Goal: Transaction & Acquisition: Purchase product/service

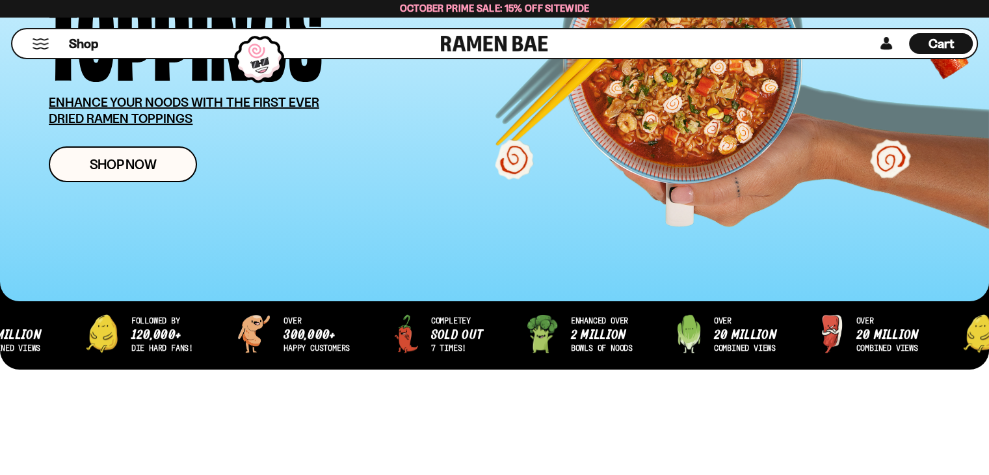
scroll to position [133, 0]
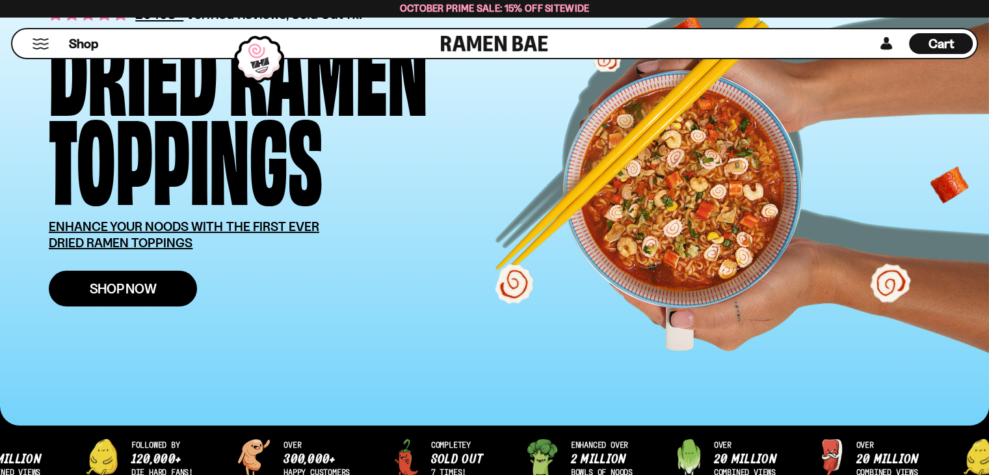
click at [142, 286] on span "Shop Now" at bounding box center [123, 289] width 67 height 14
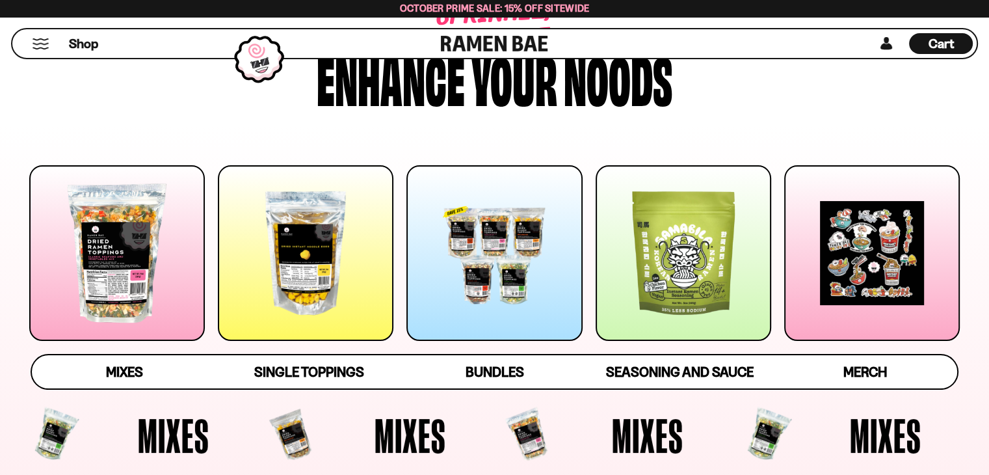
scroll to position [130, 0]
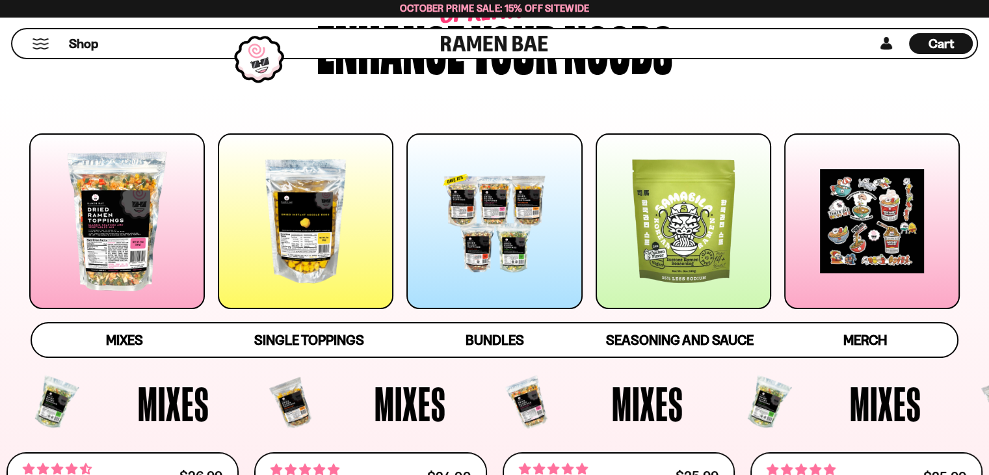
click at [308, 243] on div at bounding box center [306, 221] width 176 height 176
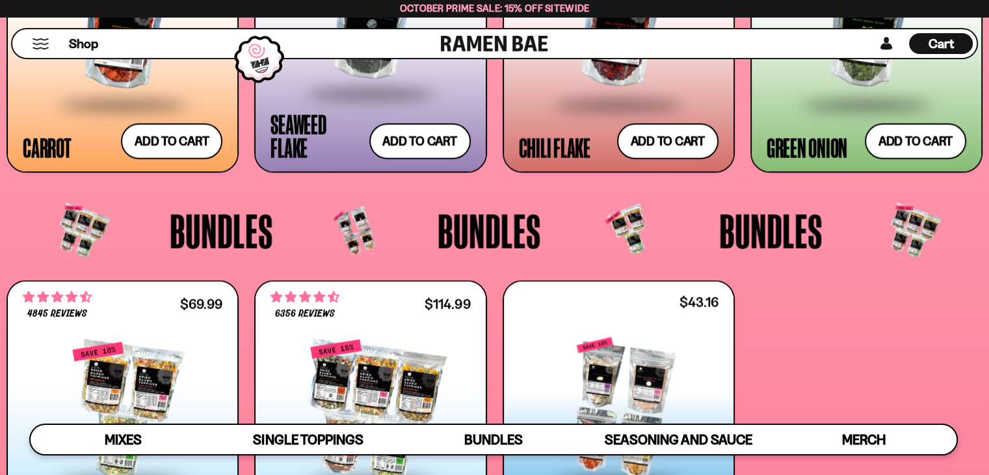
scroll to position [2032, 0]
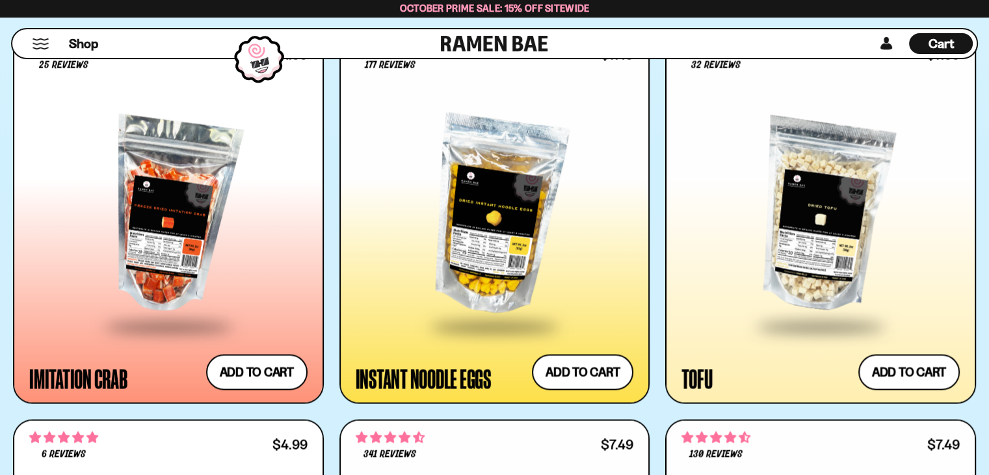
scroll to position [2276, 0]
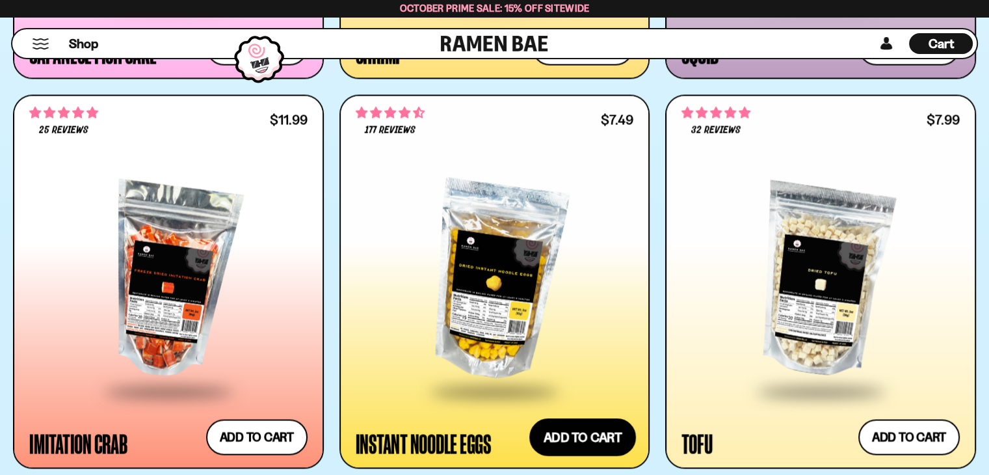
click at [580, 427] on button "Add to cart Add ― Regular price $7.49 Regular price Sale price $7.49 Unit price…" at bounding box center [582, 437] width 107 height 38
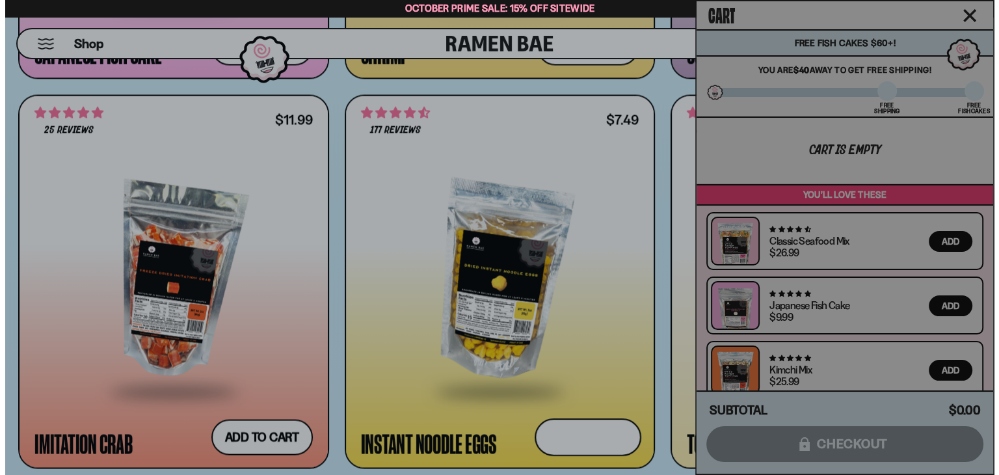
scroll to position [2288, 0]
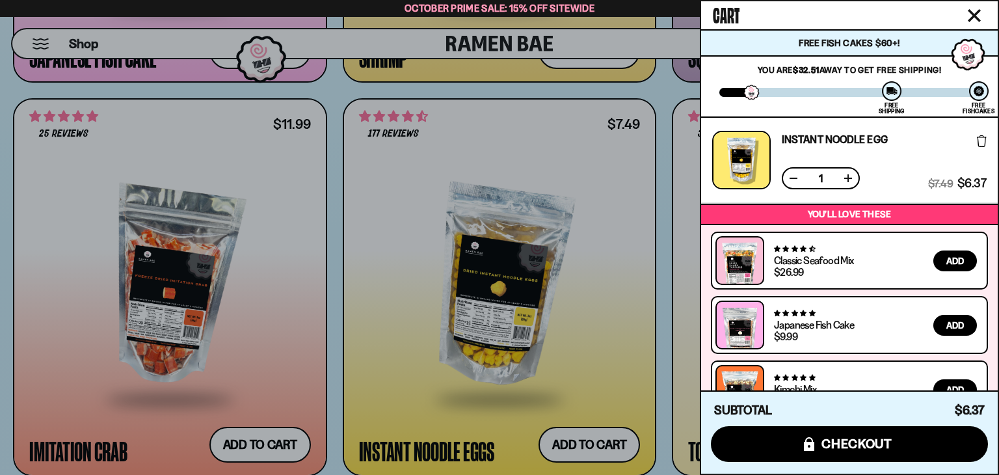
click at [267, 436] on div at bounding box center [499, 237] width 999 height 475
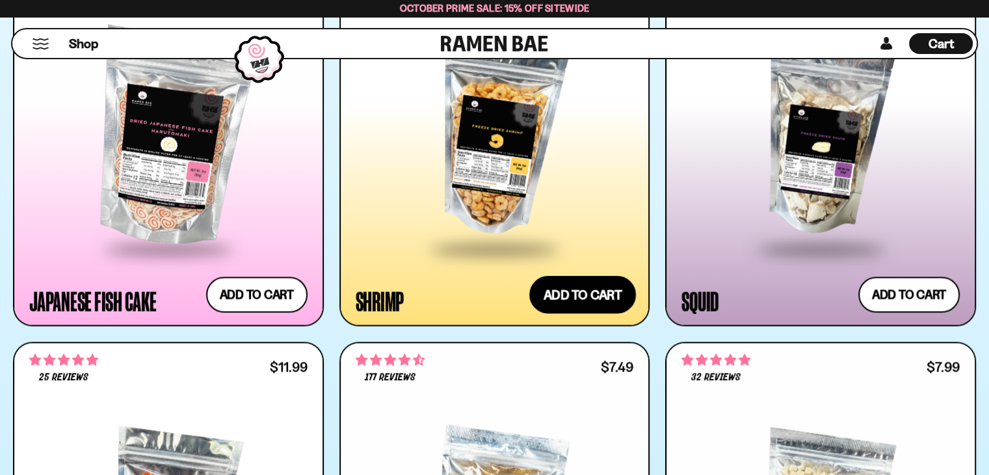
scroll to position [2016, 0]
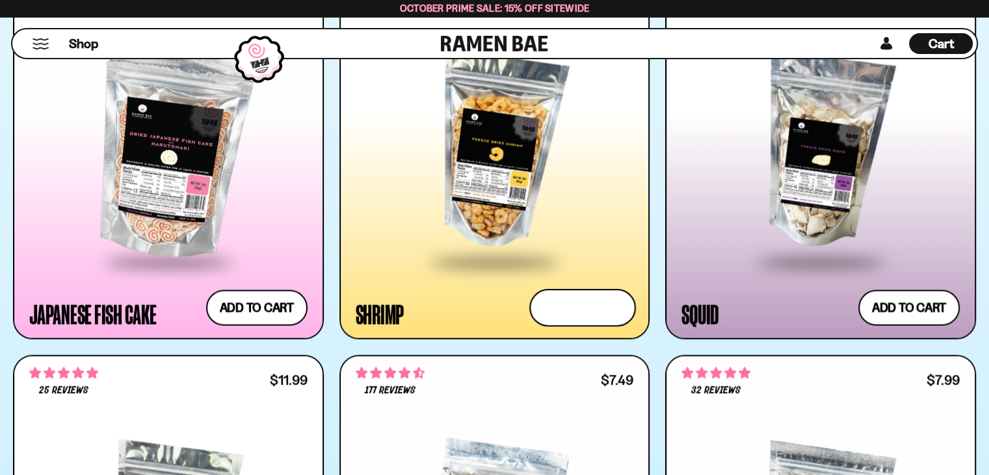
click at [579, 310] on button "Add to cart Add ― Regular price $13.99 Regular price Sale price $13.99 Unit pri…" at bounding box center [582, 307] width 107 height 38
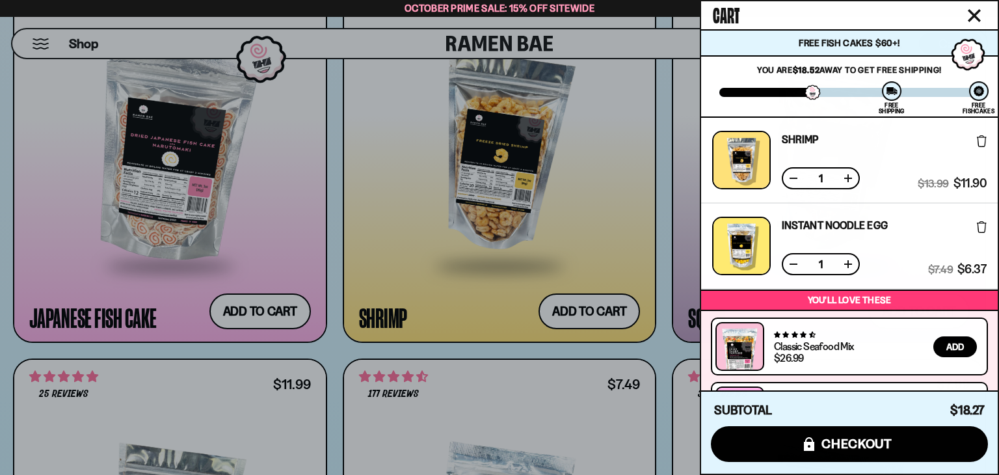
scroll to position [65, 0]
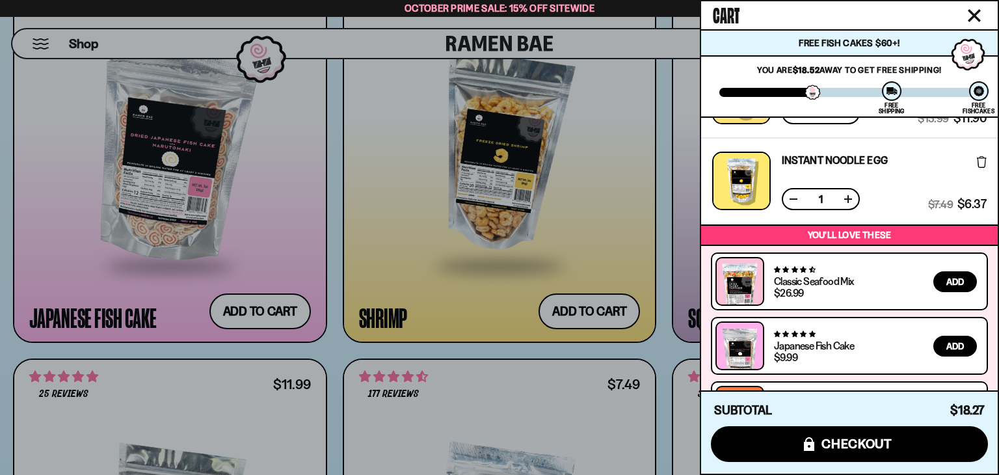
click at [596, 198] on div at bounding box center [499, 237] width 999 height 475
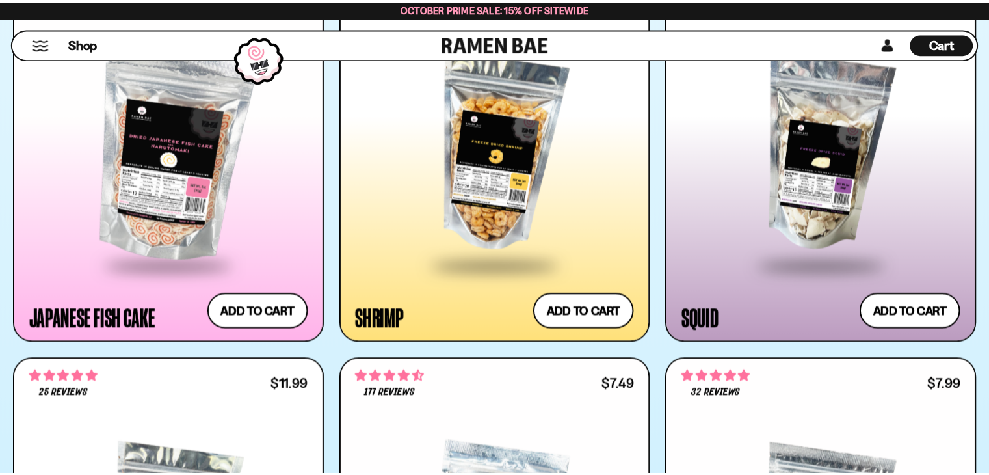
scroll to position [2016, 0]
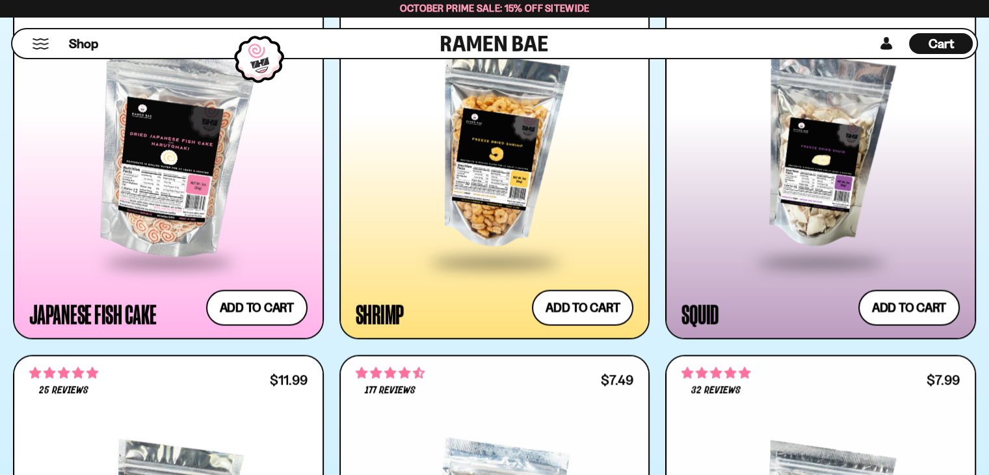
click at [825, 171] on div at bounding box center [821, 151] width 278 height 219
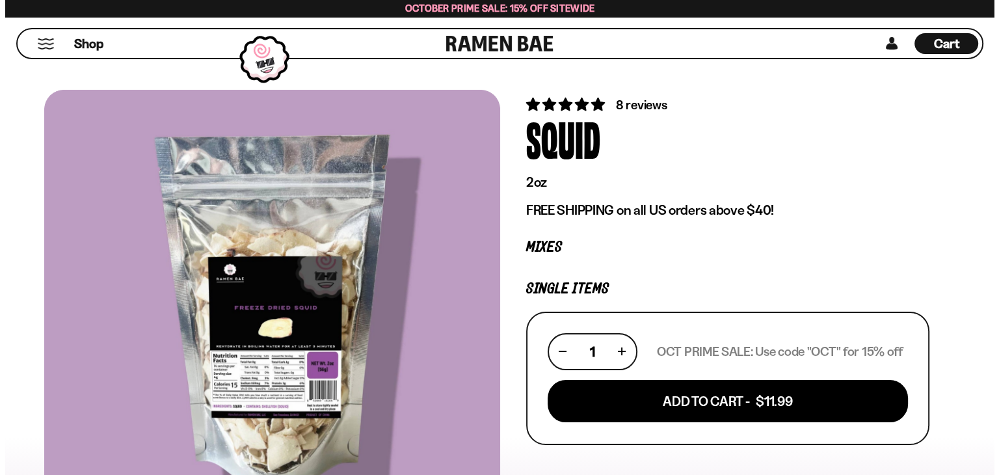
scroll to position [130, 0]
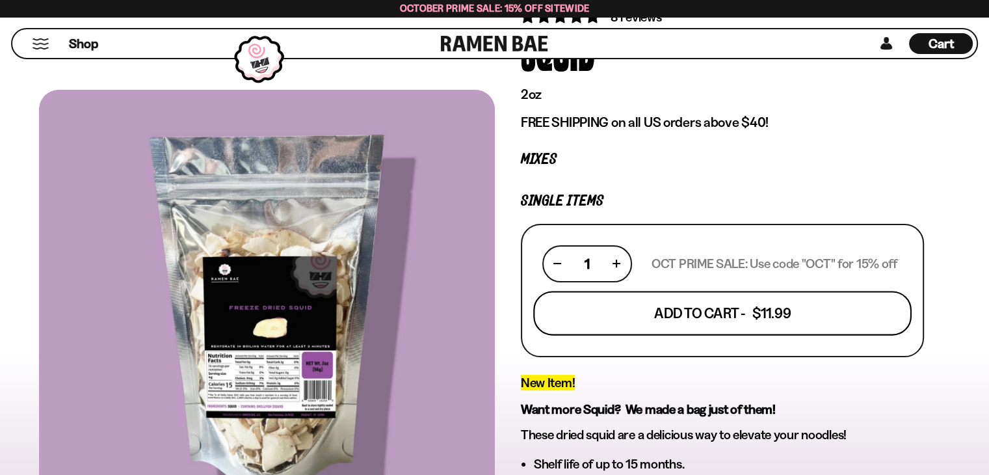
click at [715, 317] on button "Add To Cart - $11.99" at bounding box center [722, 313] width 379 height 44
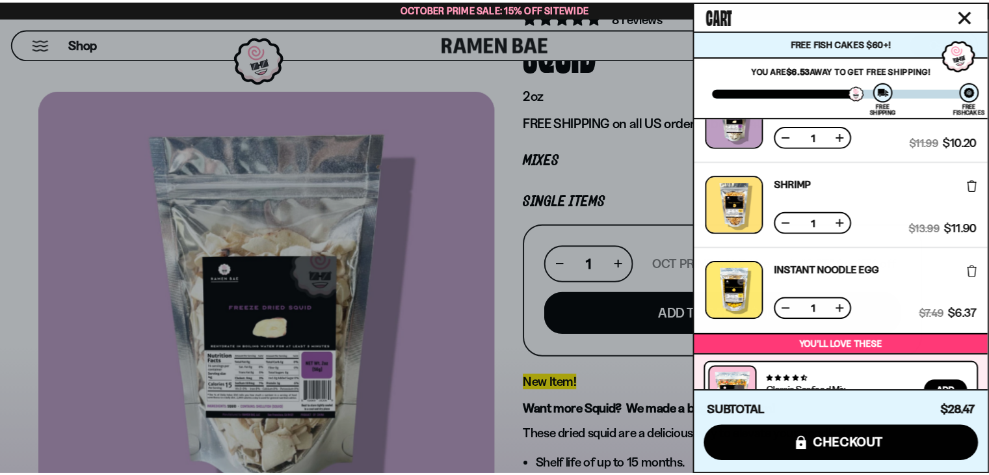
scroll to position [0, 0]
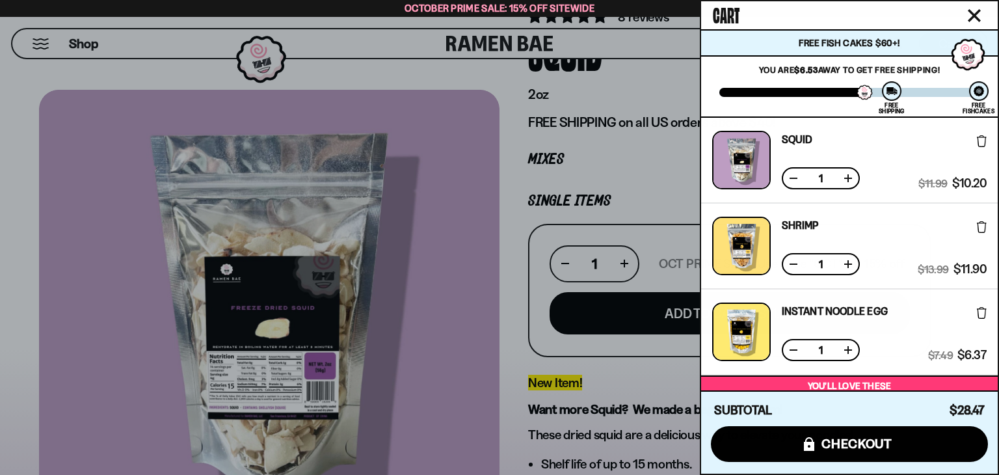
click at [437, 194] on div at bounding box center [499, 237] width 999 height 475
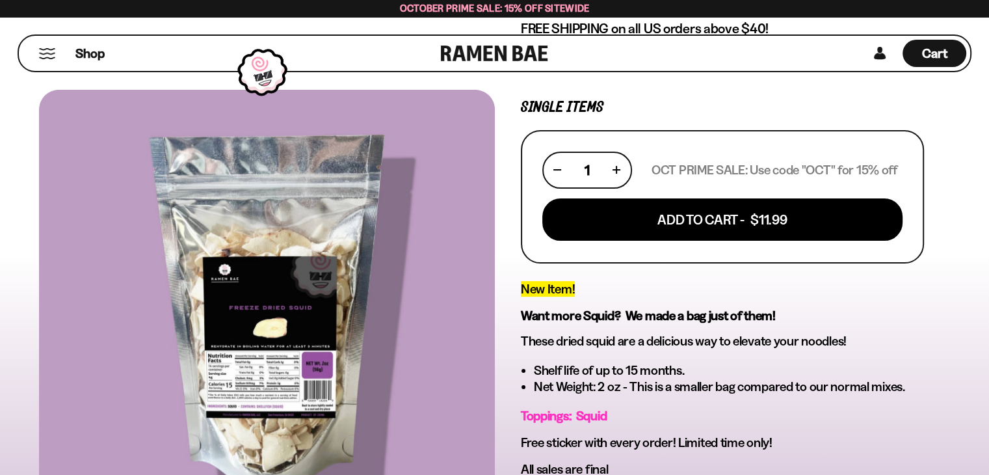
scroll to position [65, 0]
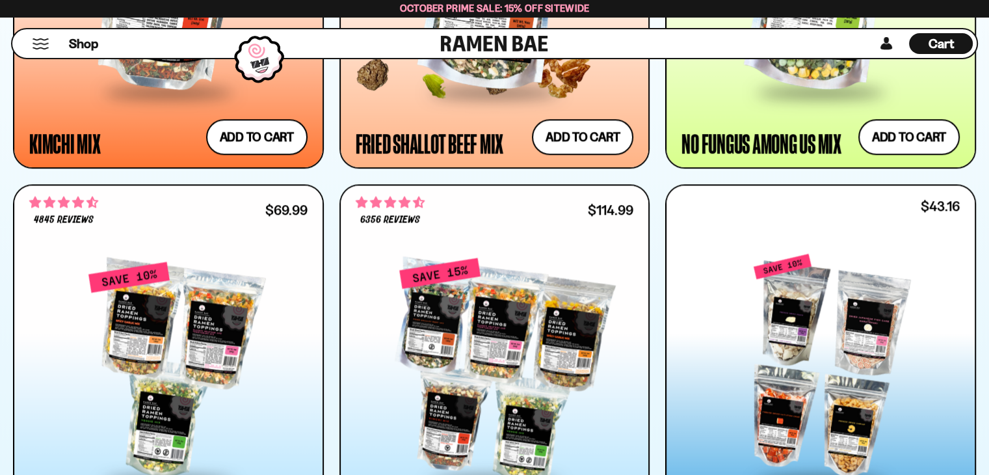
scroll to position [1496, 0]
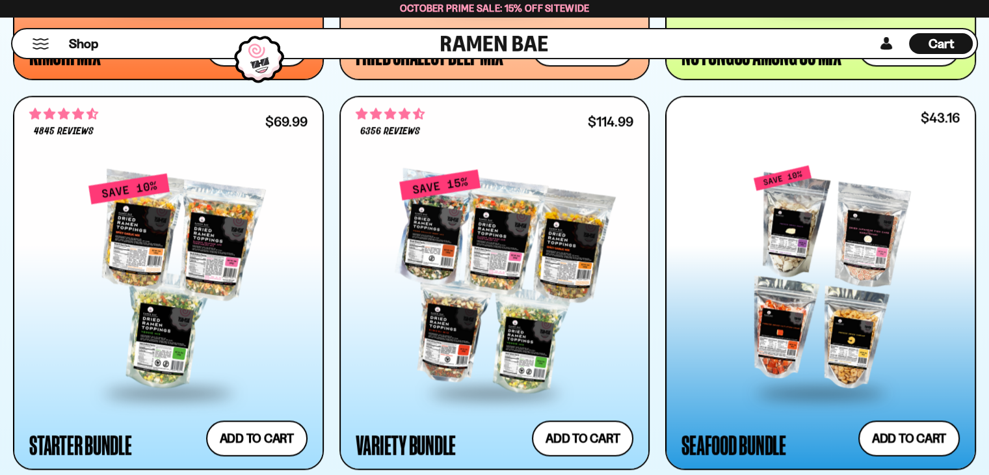
click at [771, 449] on div "Seafood Bundle" at bounding box center [734, 444] width 105 height 23
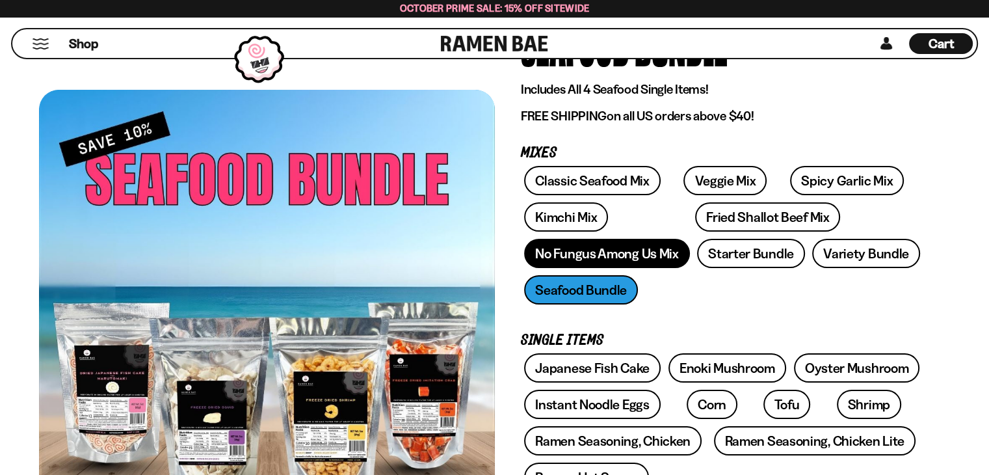
scroll to position [130, 0]
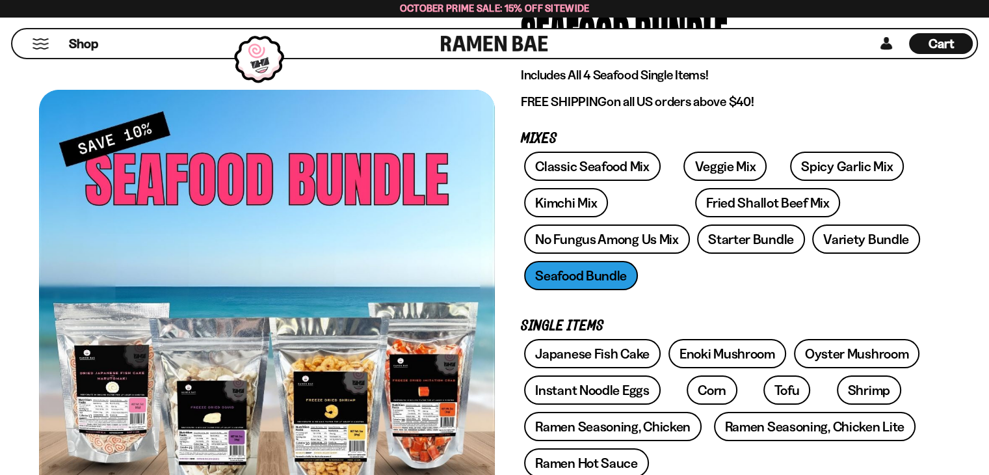
click at [565, 275] on div "Classic Seafood Mix Veggie Mix Spicy Garlic Mix Kimchi Mix Fried Shallot Beef M…" at bounding box center [722, 225] width 403 height 146
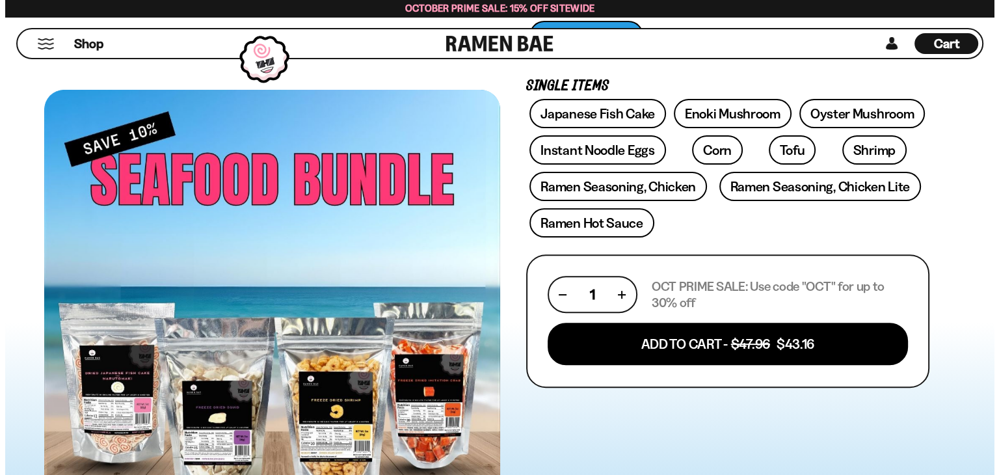
scroll to position [390, 0]
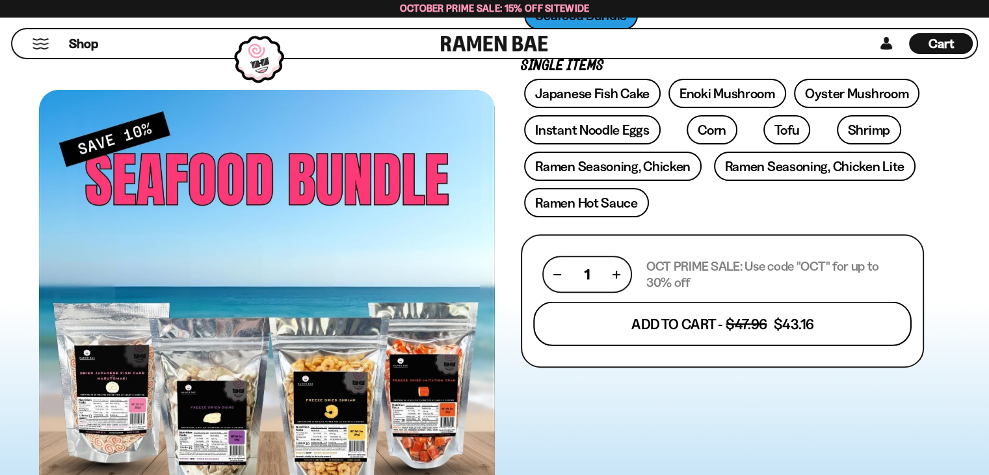
click at [682, 319] on button "Add To Cart - $47.96 $43.16" at bounding box center [722, 323] width 379 height 44
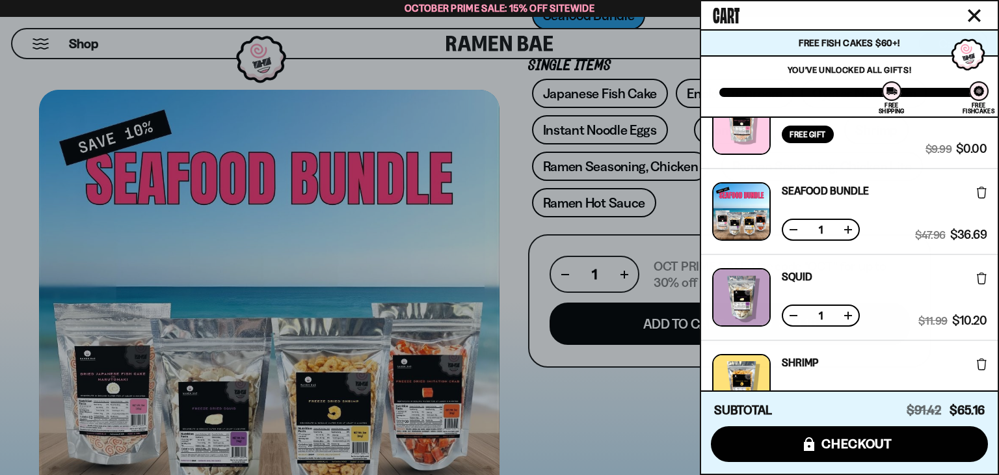
scroll to position [0, 0]
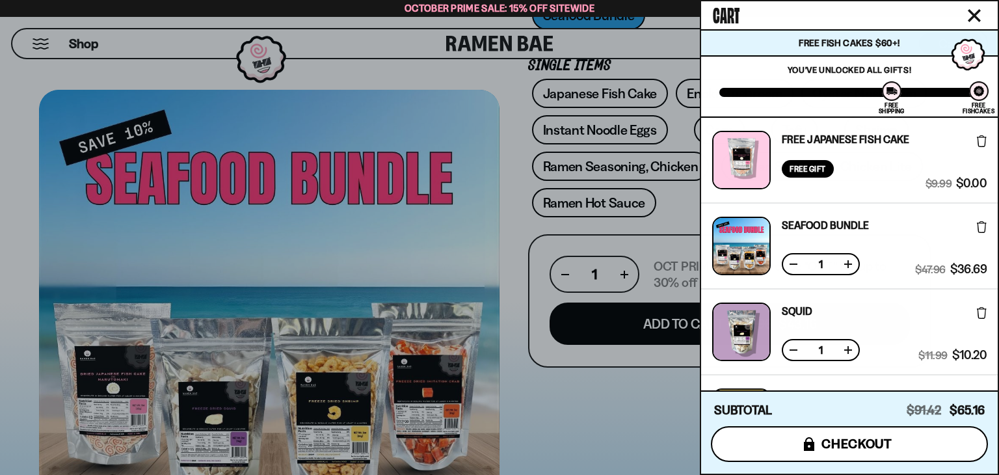
click at [858, 444] on span "checkout" at bounding box center [856, 443] width 71 height 14
